Goal: Information Seeking & Learning: Check status

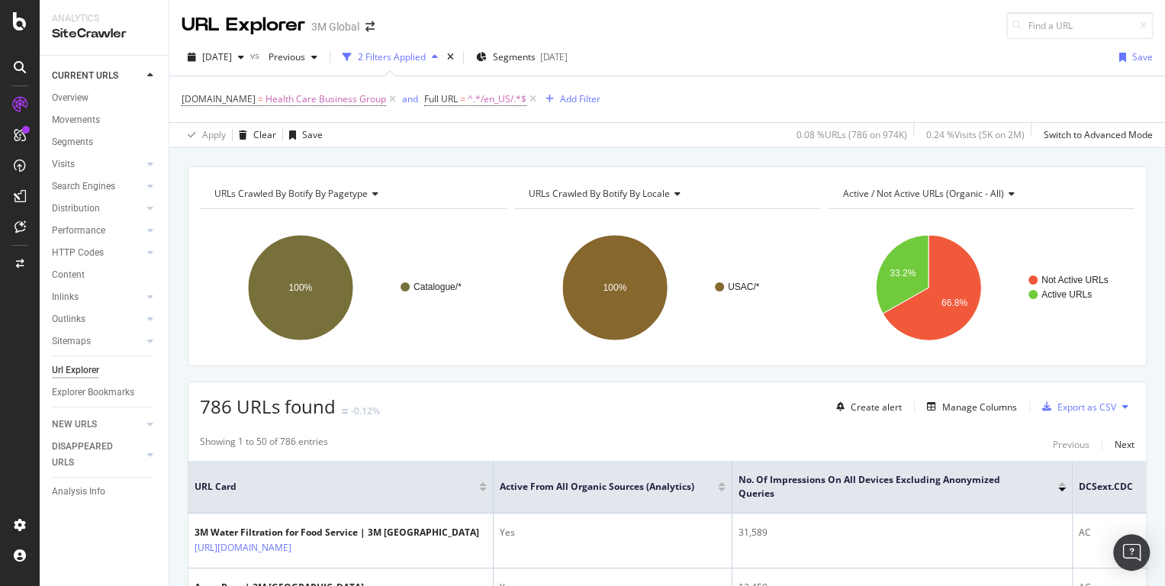
scroll to position [108, 0]
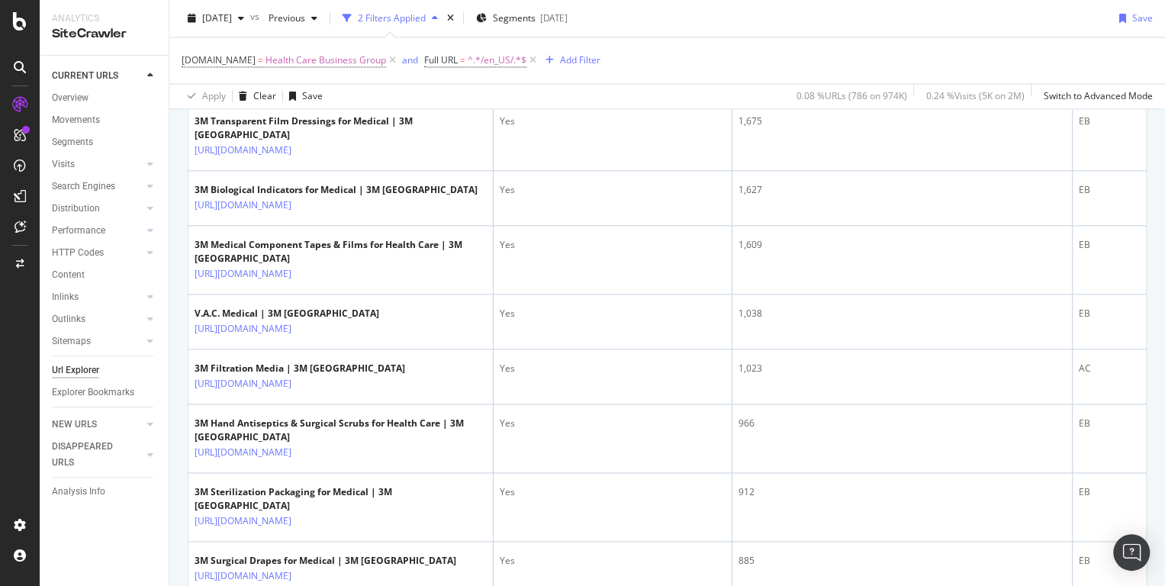
scroll to position [1482, 0]
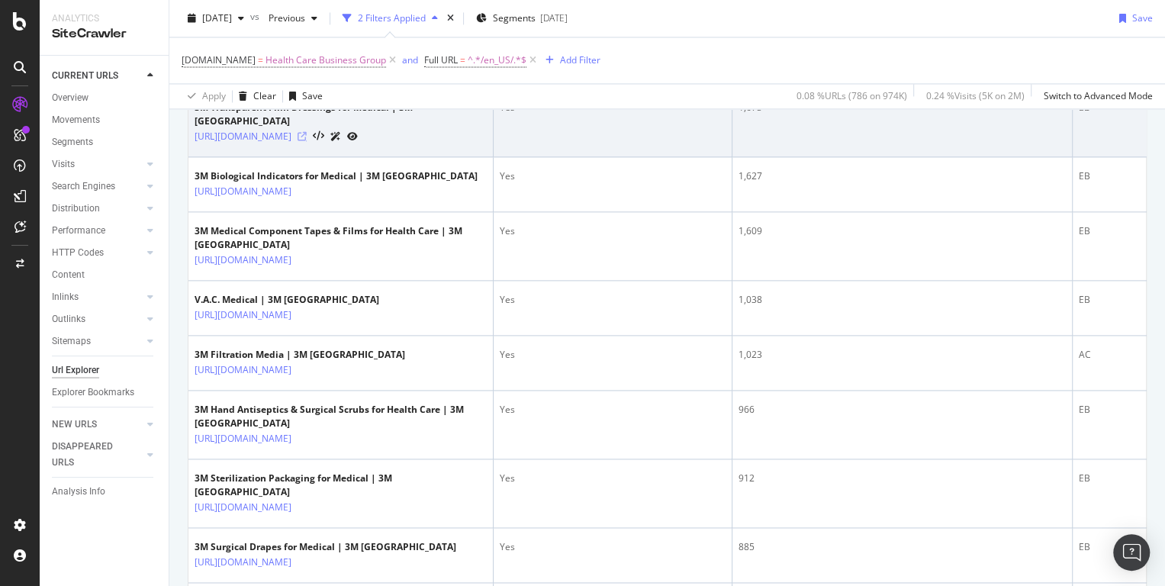
click at [307, 141] on icon at bounding box center [301, 136] width 9 height 9
